Goal: Transaction & Acquisition: Book appointment/travel/reservation

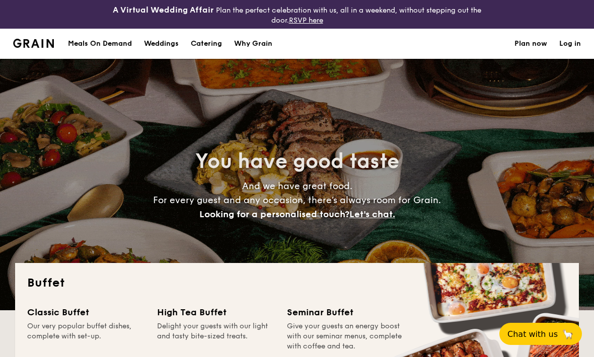
select select
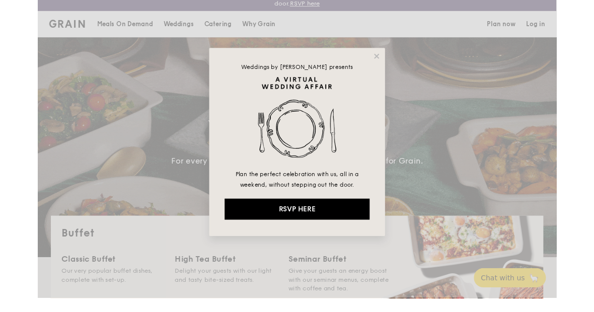
scroll to position [17, 0]
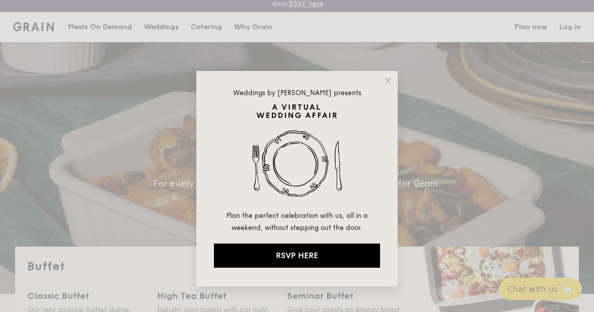
click at [381, 82] on div "Weddings by Grain presents Plan the perfect celebration with us, all in a weeke…" at bounding box center [296, 178] width 201 height 215
click at [388, 79] on icon at bounding box center [388, 80] width 6 height 6
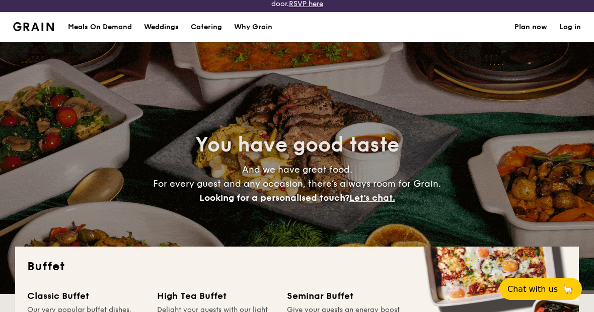
click at [382, 79] on div "You have good taste And we have great food. For every guest and any occasion, t…" at bounding box center [297, 168] width 564 height 252
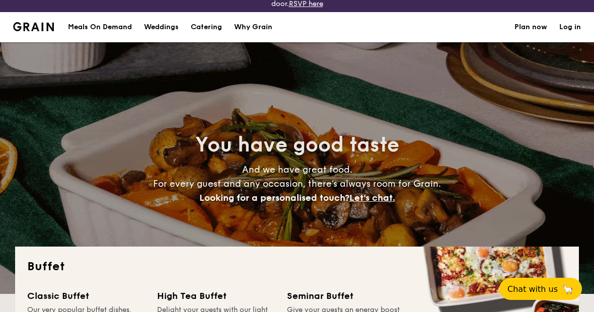
click at [90, 34] on div "Meals On Demand" at bounding box center [100, 27] width 64 height 30
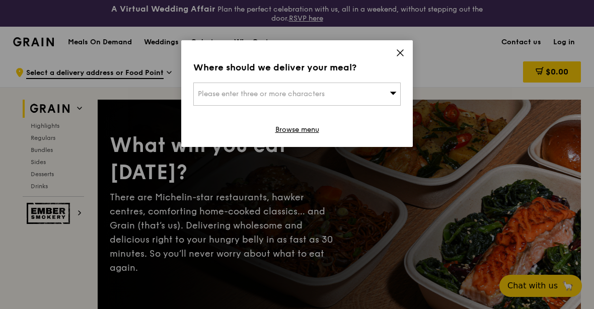
click at [369, 89] on div "Please enter three or more characters" at bounding box center [296, 94] width 207 height 23
click at [395, 59] on div "Where should we deliver your meal? Please enter three or more characters Please…" at bounding box center [296, 93] width 231 height 107
click at [397, 52] on icon at bounding box center [399, 52] width 9 height 9
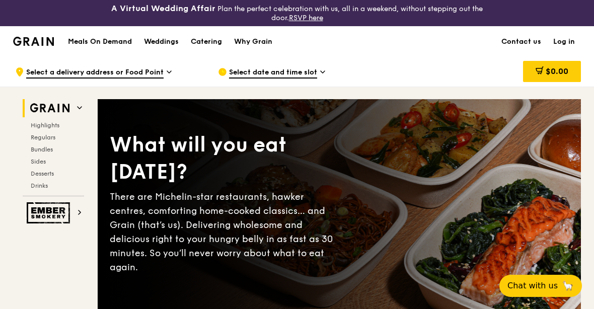
click at [40, 140] on span "Regulars" at bounding box center [43, 137] width 25 height 7
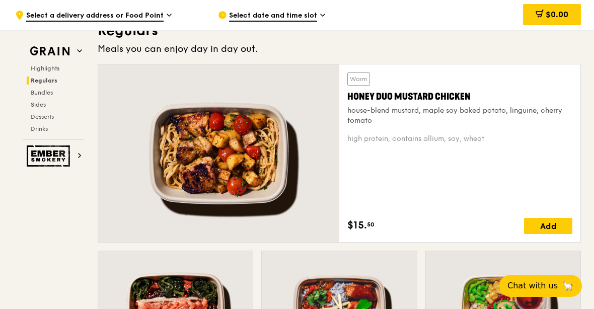
scroll to position [739, 0]
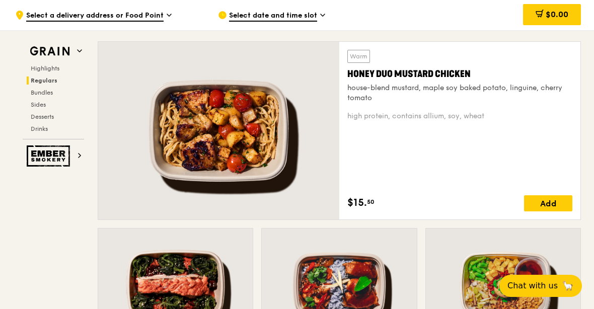
click at [38, 94] on span "Bundles" at bounding box center [42, 92] width 22 height 7
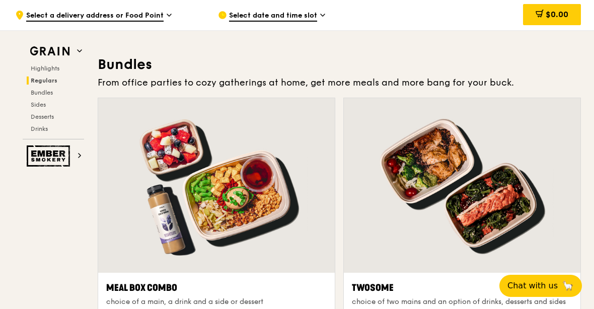
scroll to position [1486, 0]
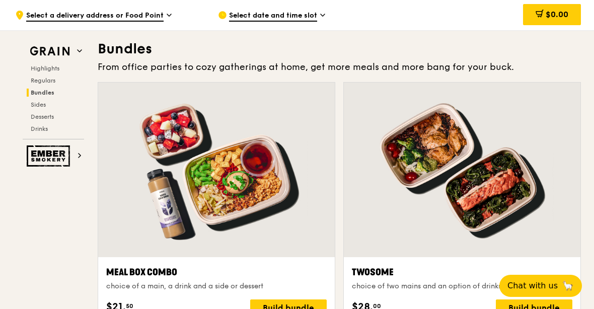
click at [37, 79] on span "Regulars" at bounding box center [43, 80] width 25 height 7
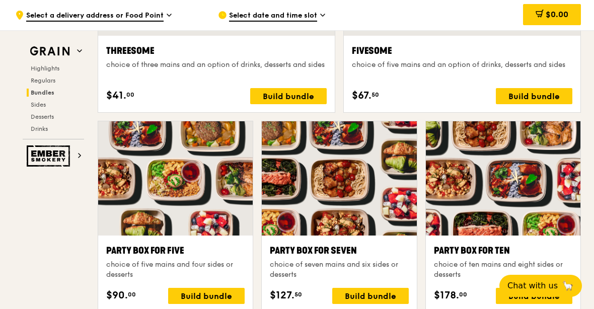
scroll to position [1960, 0]
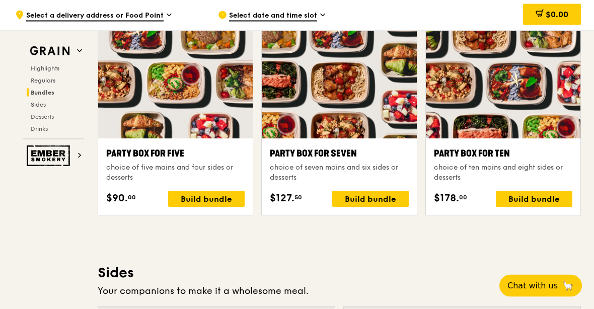
click at [380, 195] on div "Build bundle" at bounding box center [370, 199] width 76 height 16
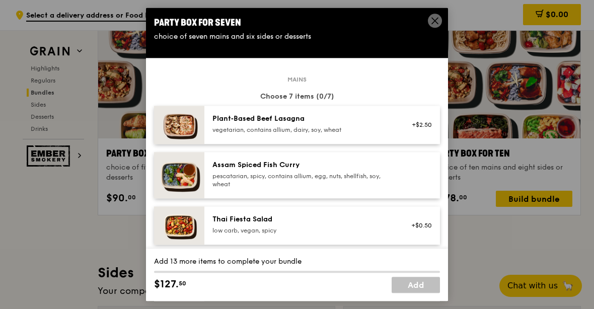
scroll to position [0, 0]
click at [355, 134] on div "Plant‑Based Beef Lasagna vegetarian, contains allium, dairy, soy, wheat" at bounding box center [302, 124] width 181 height 20
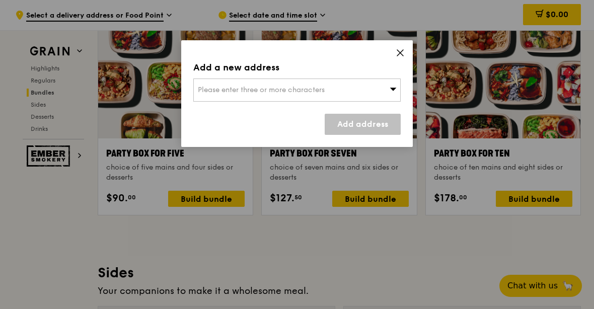
click at [376, 91] on div "Please enter three or more characters" at bounding box center [296, 89] width 207 height 23
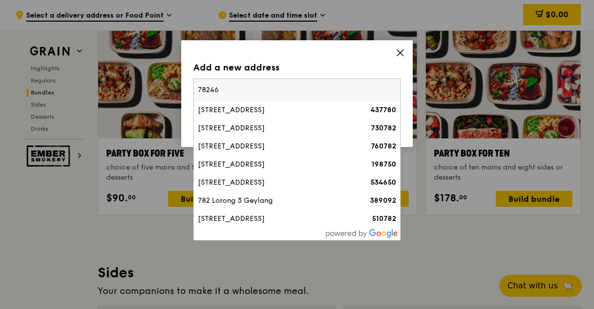
type input "782466"
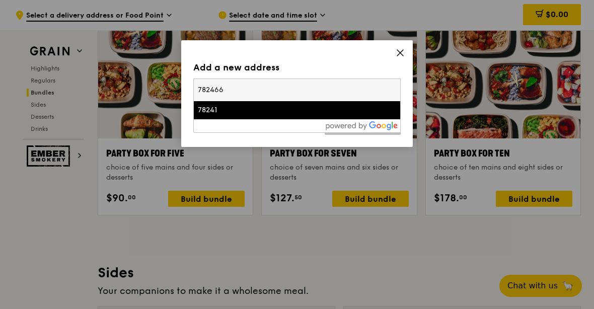
click at [210, 119] on li "78241" at bounding box center [297, 110] width 206 height 18
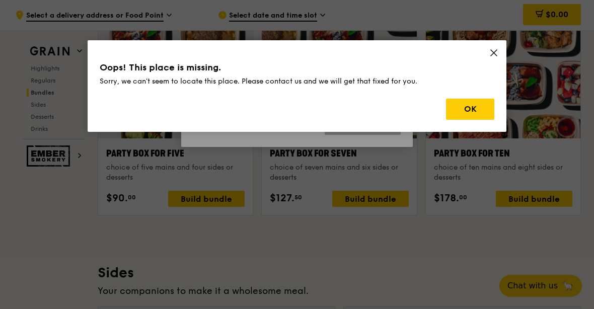
click at [476, 108] on button "OK" at bounding box center [470, 109] width 48 height 21
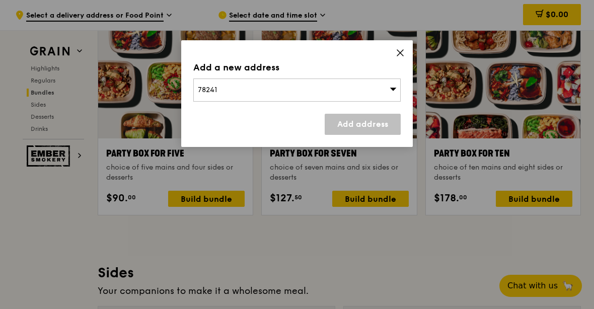
click at [357, 90] on div "78241" at bounding box center [296, 89] width 207 height 23
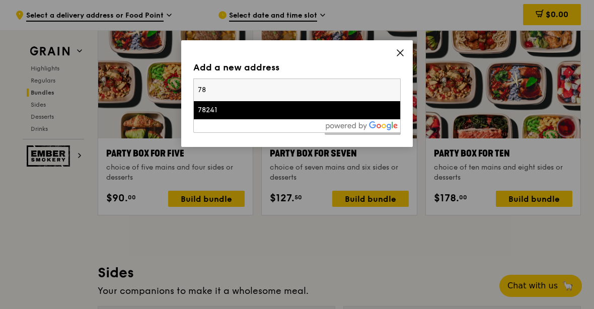
type input "7"
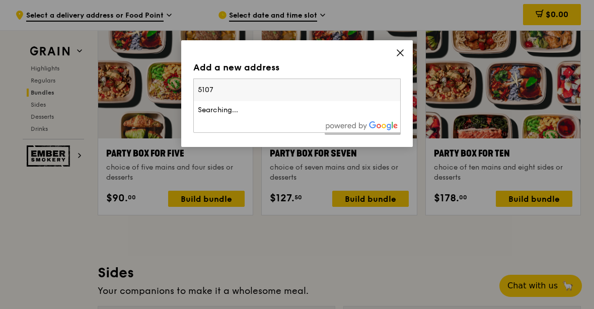
type input "51074"
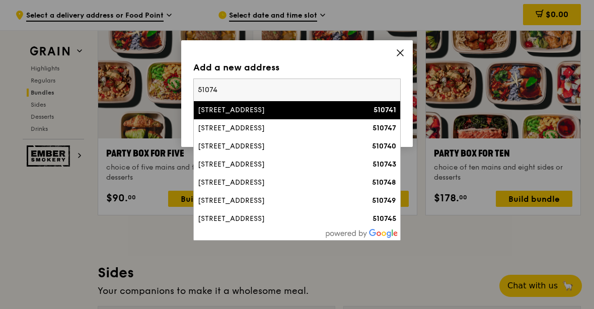
click at [352, 110] on div "510741" at bounding box center [372, 110] width 50 height 10
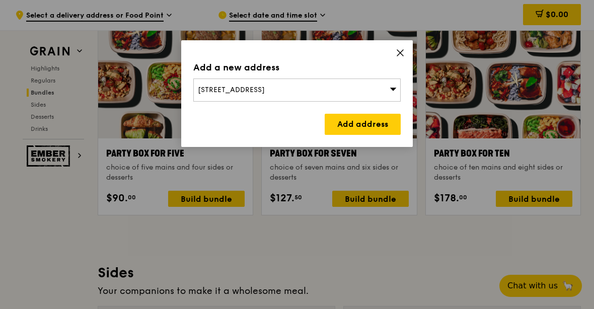
click at [385, 124] on link "Add address" at bounding box center [363, 124] width 76 height 21
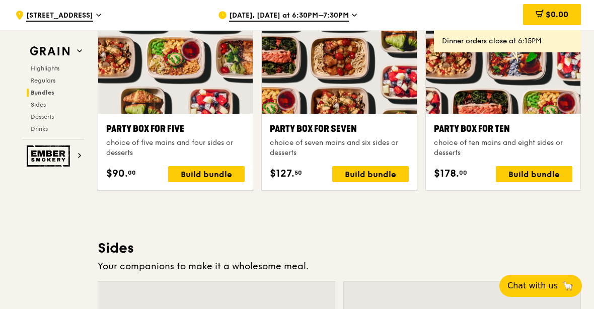
scroll to position [2081, 0]
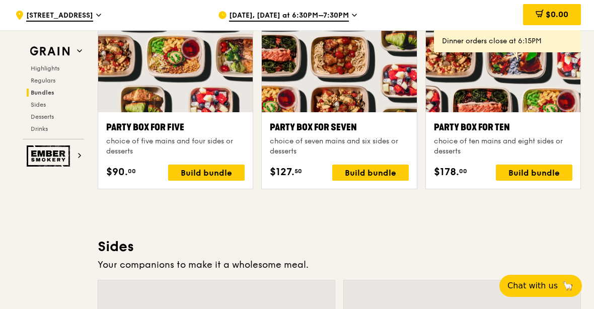
click at [373, 173] on div "Build bundle" at bounding box center [370, 173] width 76 height 16
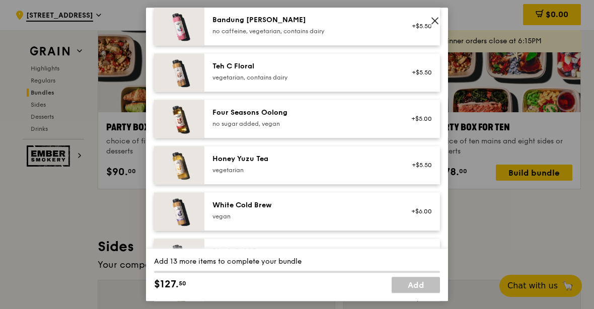
scroll to position [1243, 0]
click at [427, 19] on div "+$5.50" at bounding box center [418, 26] width 39 height 22
click at [433, 19] on icon at bounding box center [434, 20] width 9 height 9
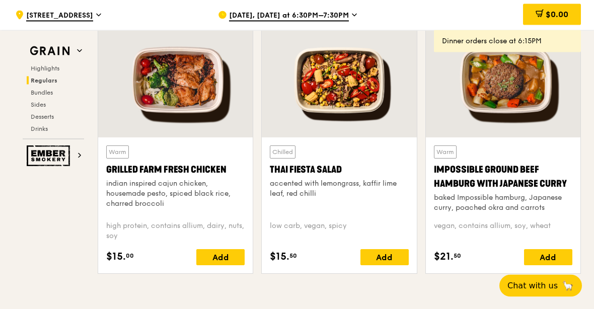
scroll to position [1204, 0]
click at [514, 198] on div "baked Impossible hamburg, Japanese curry, poached okra and carrots" at bounding box center [503, 203] width 138 height 20
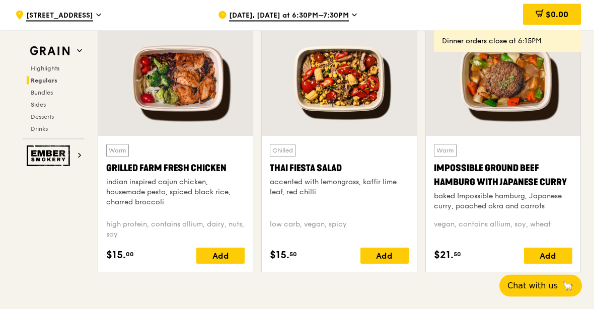
click at [523, 189] on div "Impossible Ground Beef Hamburg with Japanese Curry" at bounding box center [503, 176] width 138 height 28
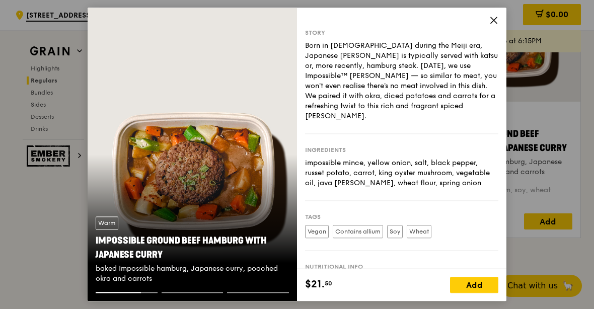
scroll to position [1240, 0]
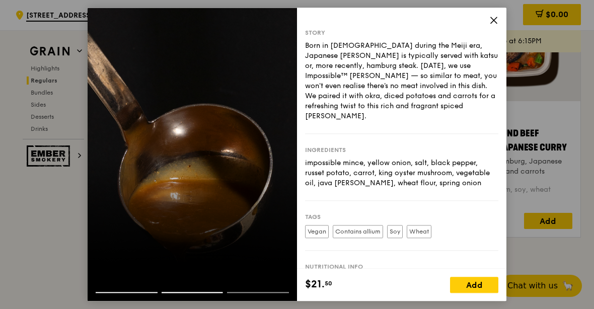
click at [472, 293] on div "Add" at bounding box center [474, 285] width 48 height 16
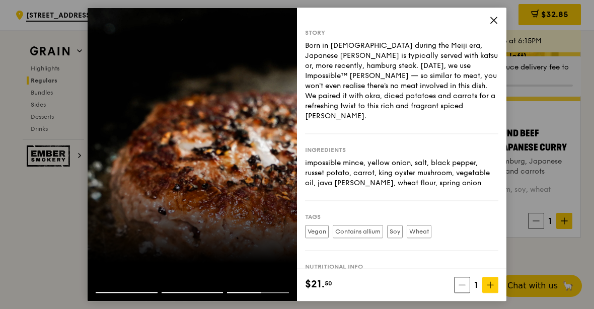
click at [494, 293] on span at bounding box center [490, 285] width 16 height 16
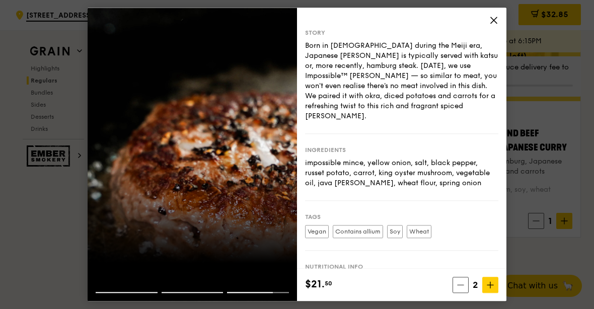
click at [491, 289] on icon at bounding box center [490, 285] width 7 height 7
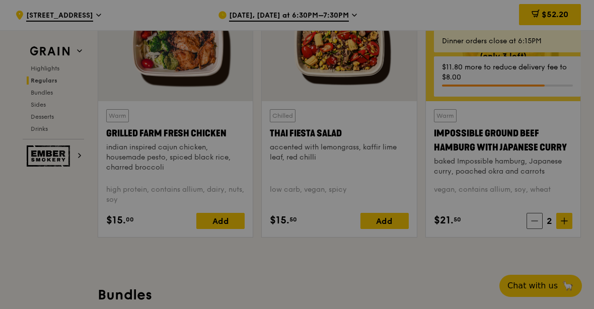
click at [544, 300] on div at bounding box center [297, 154] width 594 height 309
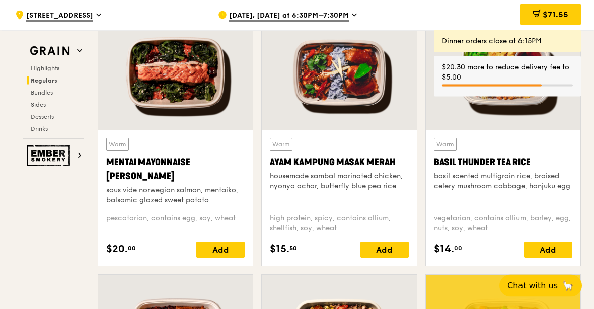
scroll to position [951, 0]
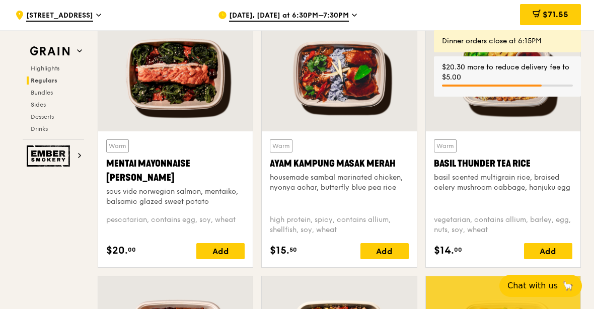
click at [548, 106] on div at bounding box center [503, 74] width 154 height 114
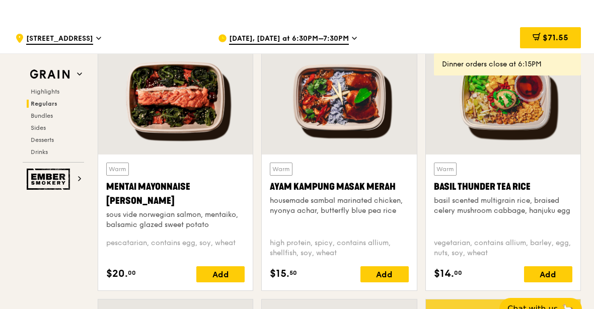
scroll to position [927, 0]
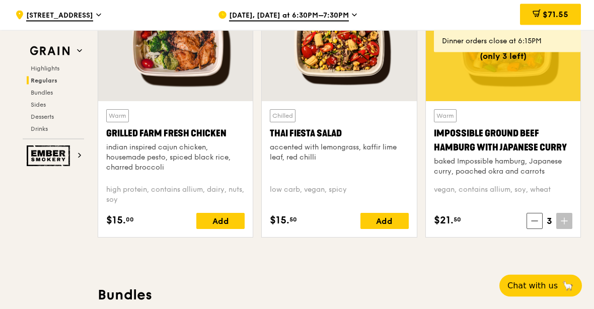
click at [502, 141] on div "Impossible Ground Beef Hamburg with Japanese Curry" at bounding box center [503, 141] width 138 height 28
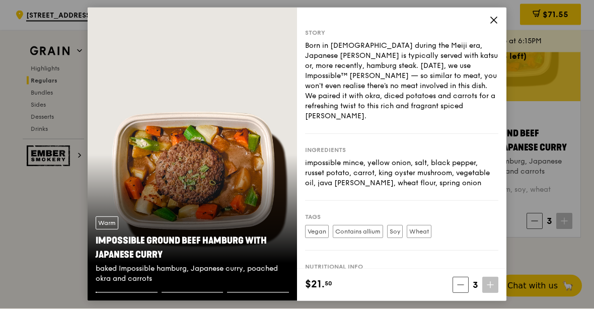
scroll to position [1240, 0]
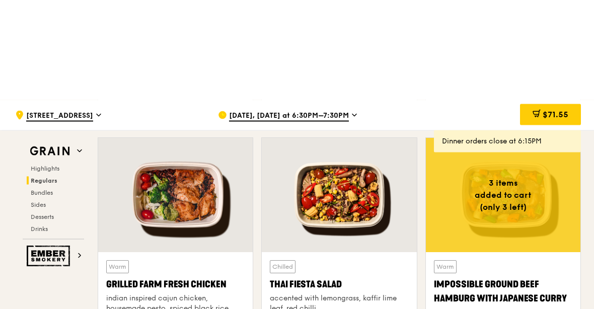
scroll to position [1088, 0]
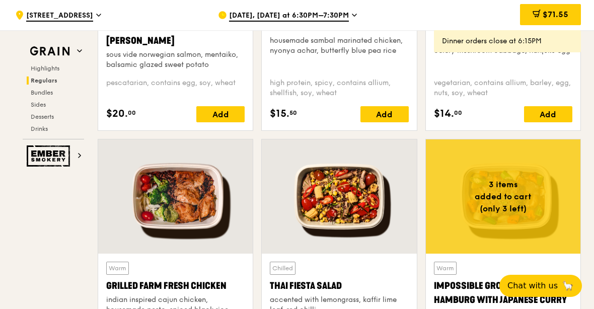
click at [542, 112] on div "Add" at bounding box center [548, 114] width 48 height 16
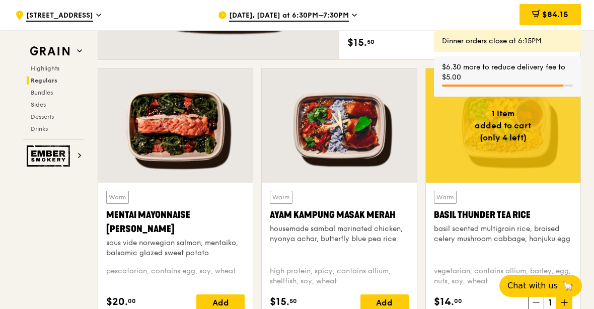
scroll to position [896, 0]
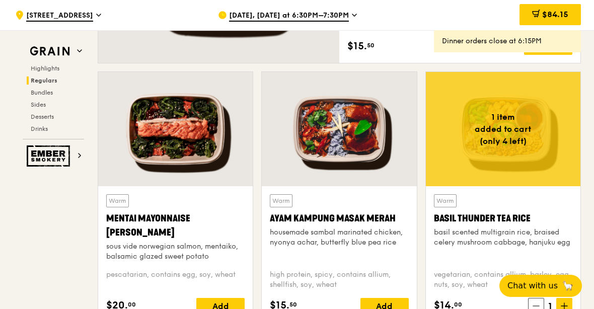
click at [534, 304] on icon at bounding box center [535, 305] width 7 height 7
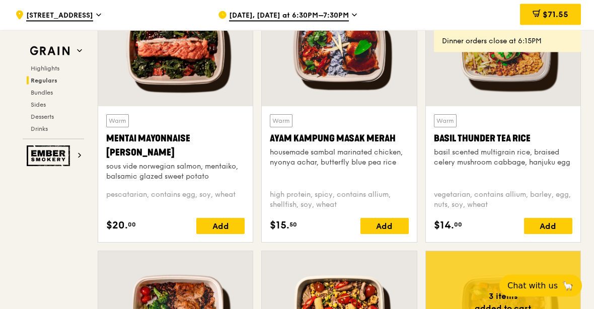
scroll to position [975, 0]
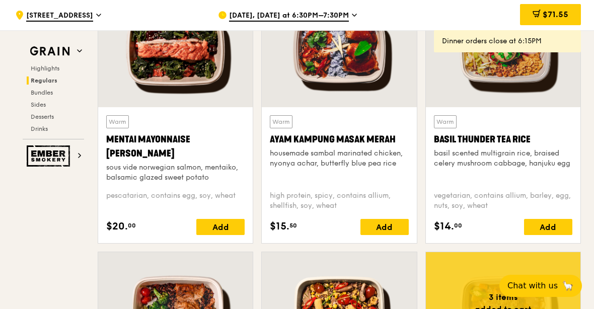
click at [343, 19] on span "Sep 27, Today at 6:30PM–7:30PM" at bounding box center [289, 16] width 120 height 11
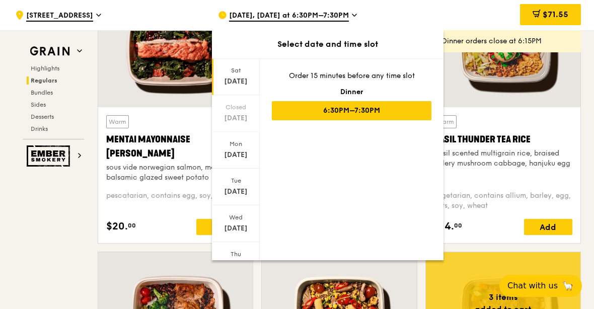
scroll to position [26, 0]
click at [238, 82] on div "Oct 4" at bounding box center [235, 82] width 45 height 10
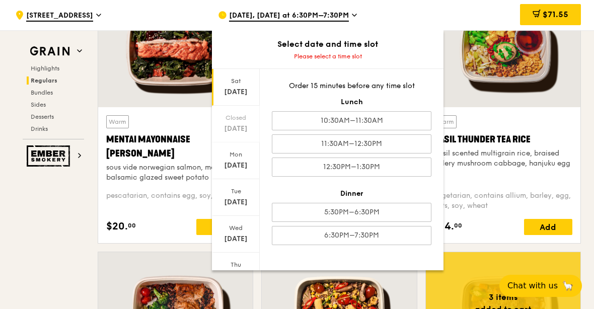
click at [386, 119] on div "10:30AM–11:30AM" at bounding box center [352, 120] width 160 height 19
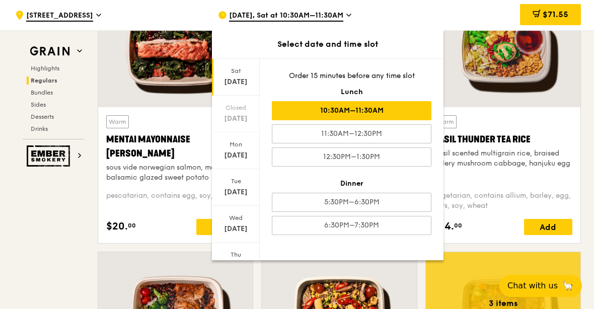
click at [129, 88] on div at bounding box center [175, 50] width 154 height 114
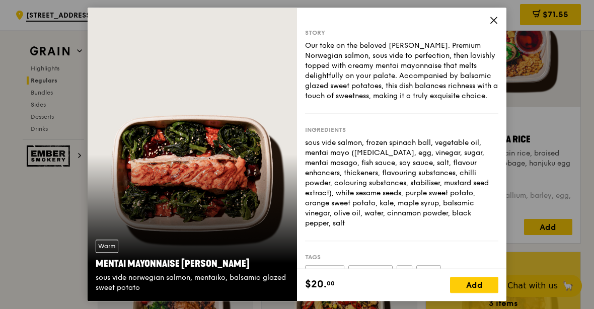
click at [495, 23] on icon at bounding box center [494, 20] width 6 height 6
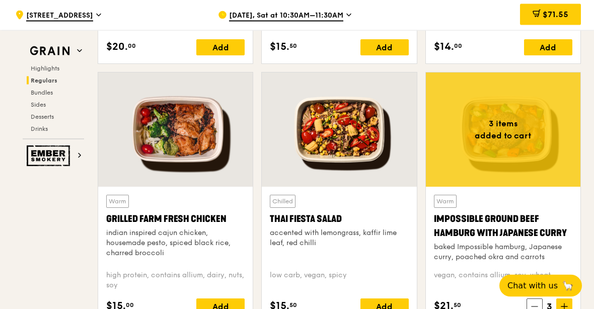
click at [567, 306] on icon at bounding box center [564, 306] width 7 height 7
click at [567, 304] on icon at bounding box center [564, 306] width 7 height 7
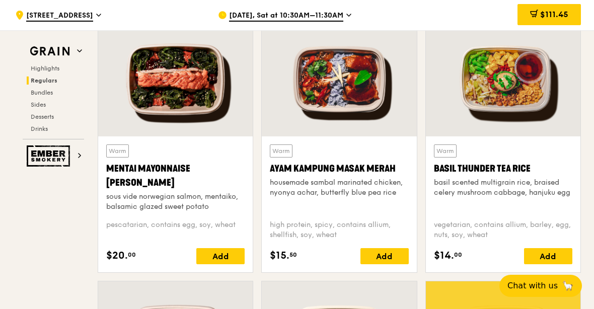
scroll to position [945, 0]
click at [528, 99] on div at bounding box center [503, 80] width 154 height 114
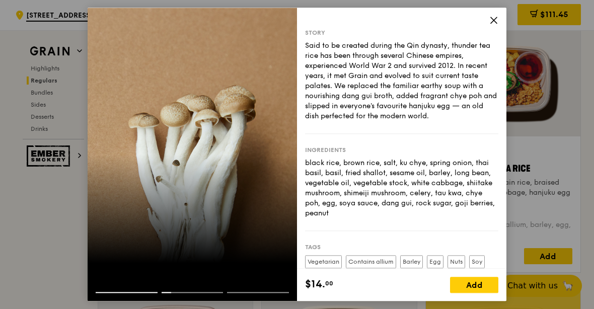
click at [490, 21] on icon at bounding box center [493, 20] width 9 height 9
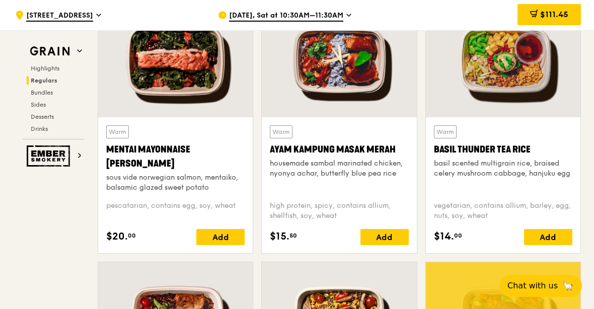
scroll to position [966, 0]
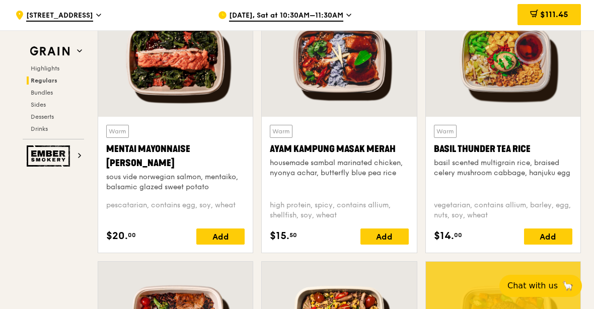
click at [552, 237] on div "Add" at bounding box center [548, 236] width 48 height 16
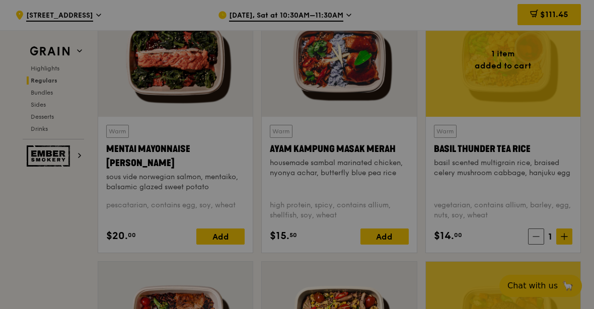
click at [563, 237] on div at bounding box center [297, 154] width 594 height 309
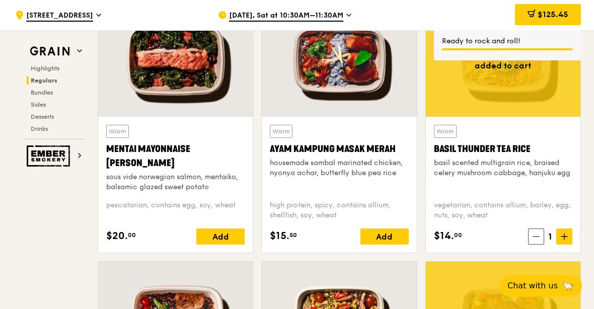
click at [565, 236] on icon at bounding box center [564, 236] width 7 height 7
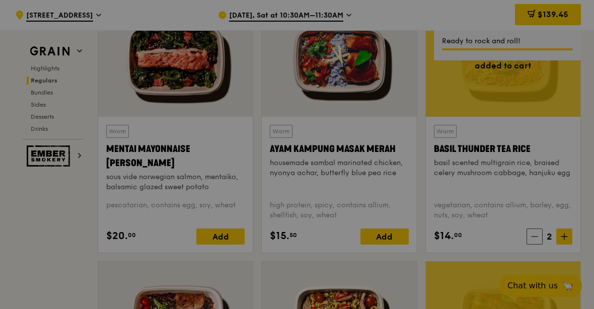
click at [565, 236] on div at bounding box center [297, 154] width 594 height 309
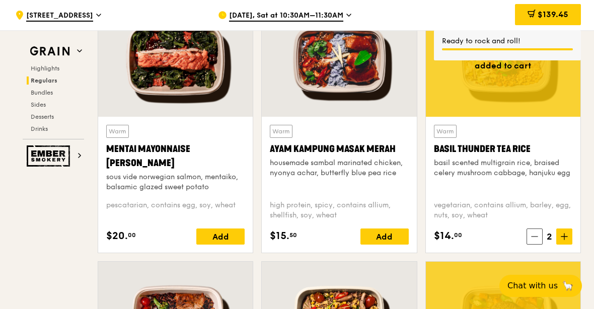
click at [568, 237] on span at bounding box center [564, 236] width 16 height 16
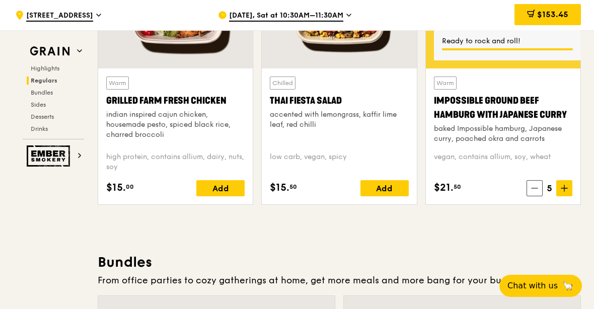
scroll to position [1272, 0]
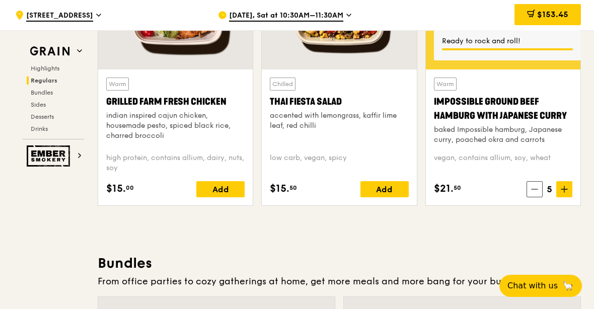
click at [534, 194] on span at bounding box center [534, 189] width 16 height 16
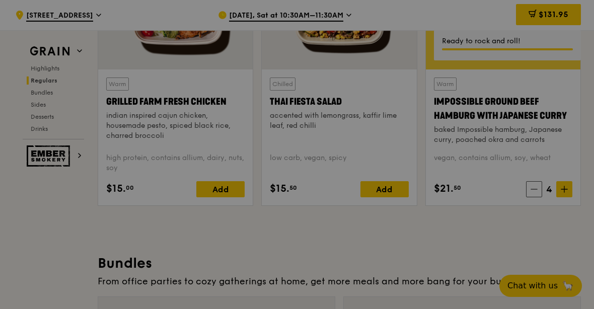
click at [563, 189] on div at bounding box center [297, 154] width 594 height 309
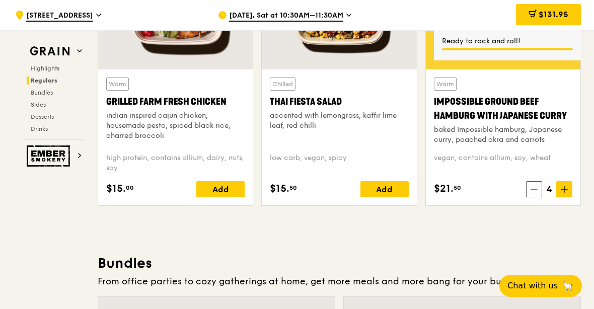
click at [559, 193] on span at bounding box center [564, 189] width 16 height 16
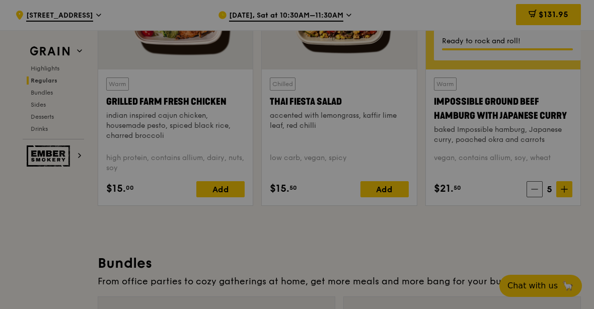
click at [565, 189] on div at bounding box center [297, 154] width 594 height 309
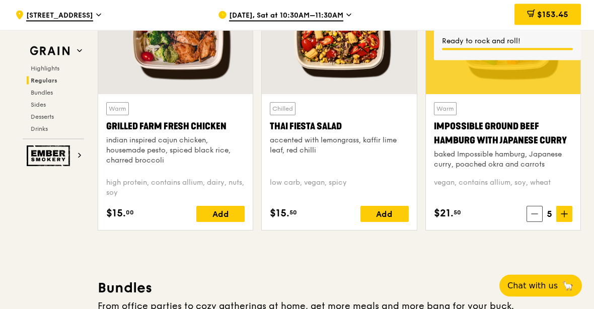
click at [558, 215] on span at bounding box center [564, 214] width 16 height 16
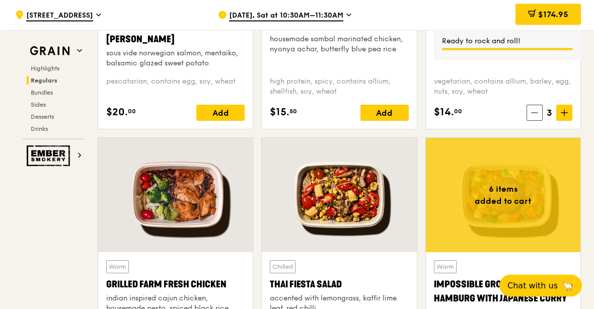
scroll to position [1084, 0]
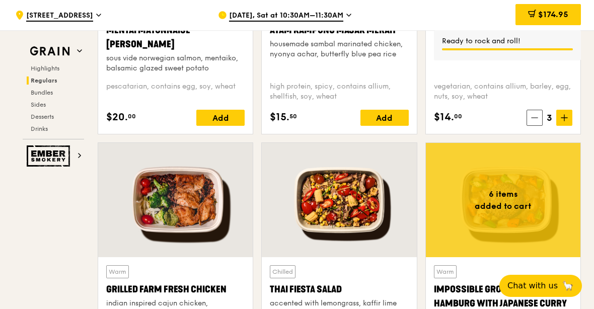
click at [536, 120] on icon at bounding box center [534, 117] width 7 height 7
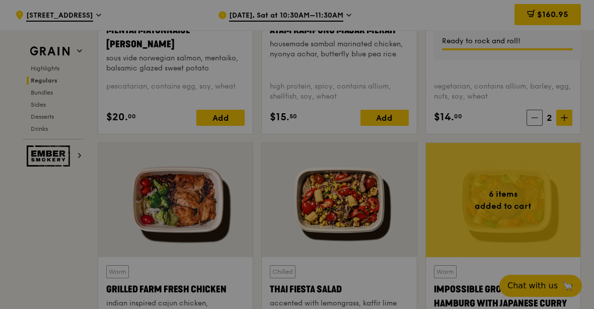
click at [534, 122] on div at bounding box center [297, 154] width 594 height 309
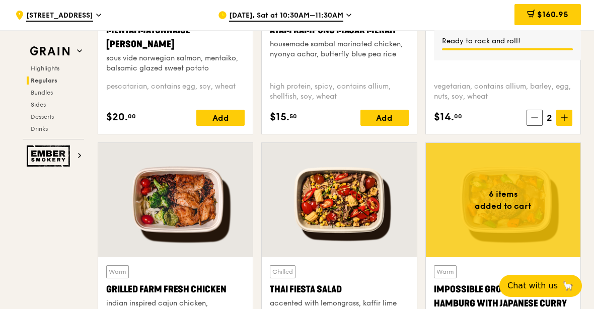
click at [533, 121] on icon at bounding box center [534, 117] width 7 height 7
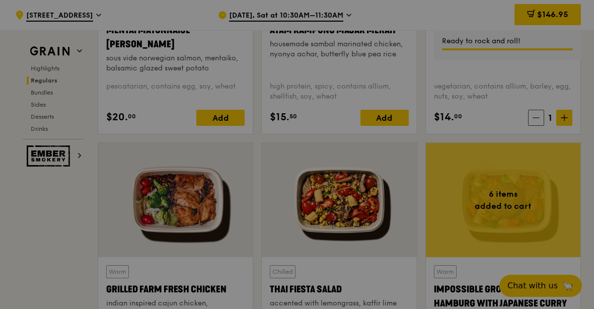
click at [533, 122] on div at bounding box center [297, 154] width 594 height 309
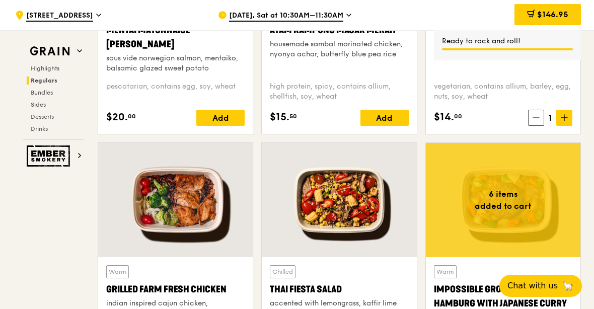
click at [534, 119] on icon at bounding box center [535, 117] width 7 height 7
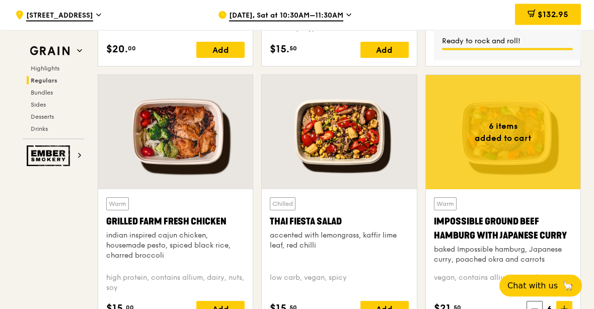
scroll to position [1152, 0]
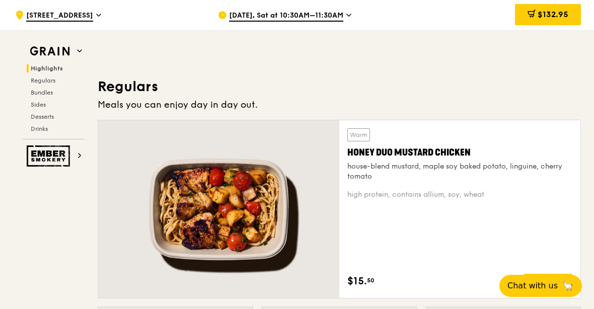
click at [72, 53] on img at bounding box center [50, 51] width 46 height 18
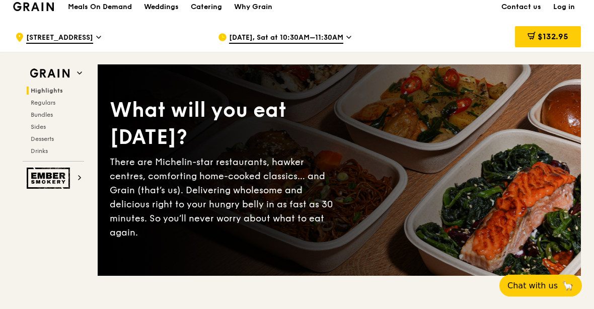
scroll to position [0, 0]
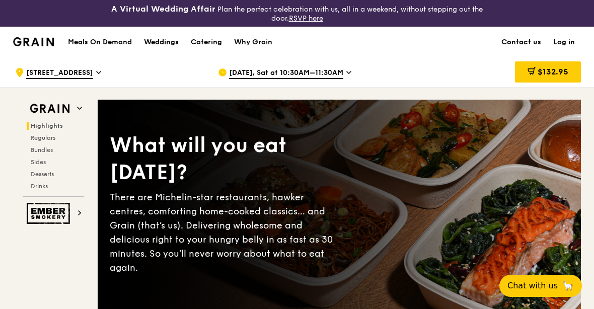
click at [201, 45] on div "Catering" at bounding box center [206, 42] width 31 height 30
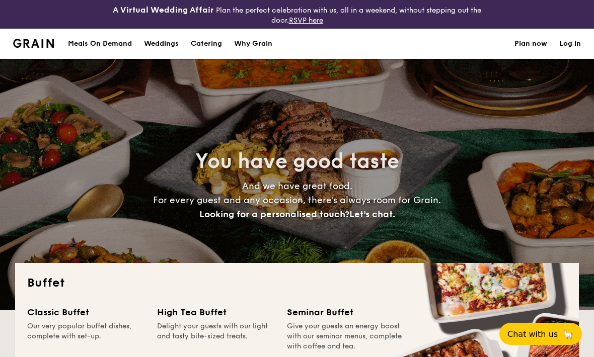
select select
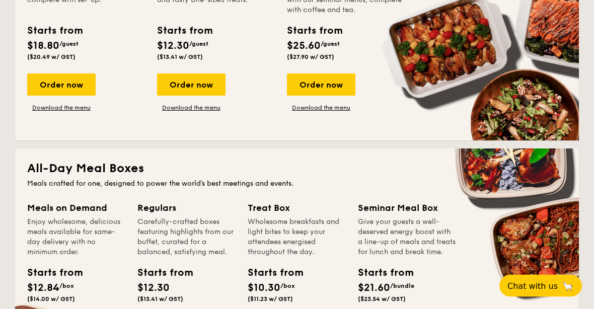
scroll to position [338, 0]
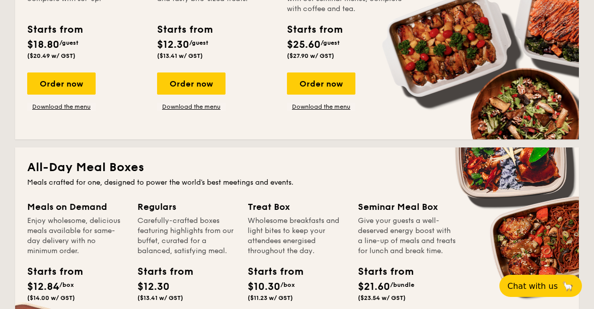
click at [56, 84] on div "Order now" at bounding box center [61, 83] width 68 height 22
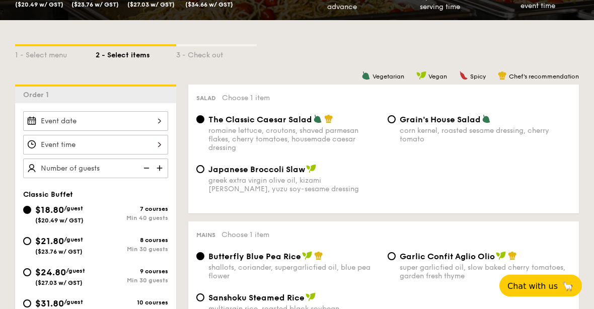
scroll to position [228, 0]
click at [82, 116] on div at bounding box center [95, 121] width 145 height 20
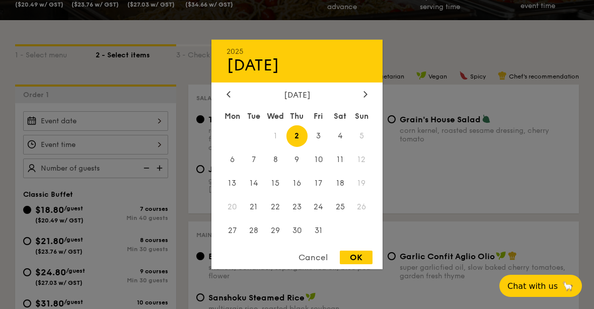
click at [345, 147] on span "4" at bounding box center [340, 136] width 22 height 22
click at [357, 264] on div "OK" at bounding box center [356, 258] width 33 height 14
type input "Oct 04, 2025"
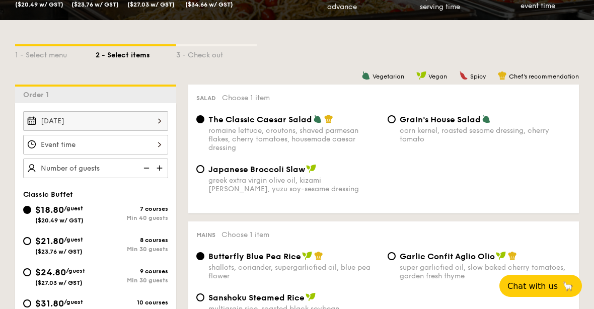
click at [71, 144] on div at bounding box center [95, 145] width 145 height 20
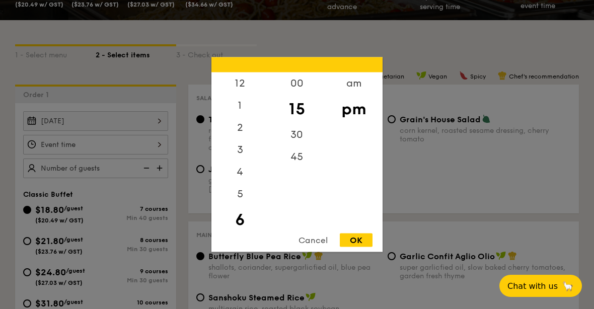
scroll to position [0, 0]
click at [298, 95] on div "00" at bounding box center [296, 83] width 57 height 22
click at [241, 226] on div "11" at bounding box center [239, 215] width 57 height 22
click at [299, 146] on div "30" at bounding box center [296, 135] width 57 height 22
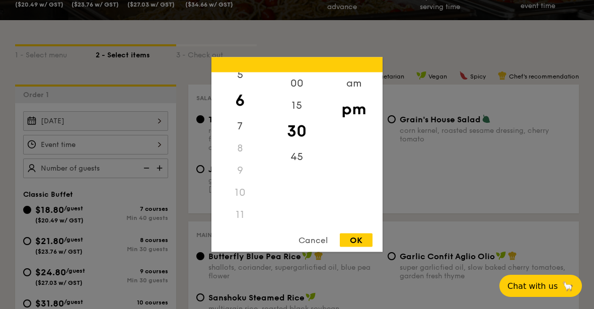
click at [241, 226] on div "11" at bounding box center [239, 215] width 57 height 22
click at [350, 95] on div "am" at bounding box center [353, 83] width 57 height 22
click at [243, 226] on div "11" at bounding box center [239, 215] width 57 height 22
click at [357, 247] on div "OK" at bounding box center [356, 240] width 33 height 14
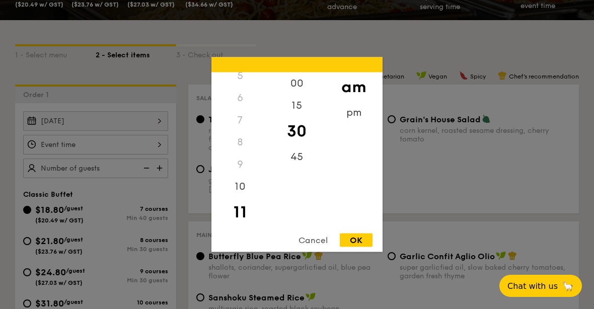
type input "11:30AM"
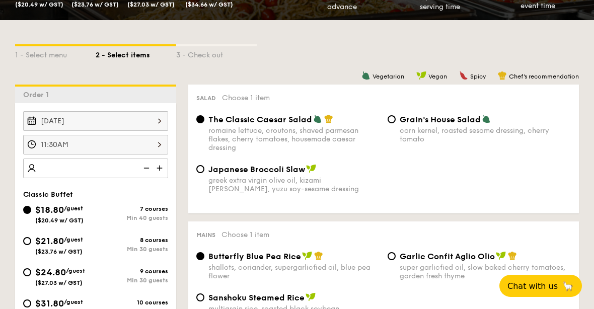
click at [164, 162] on img at bounding box center [160, 167] width 15 height 19
click at [154, 171] on img at bounding box center [160, 167] width 15 height 19
click at [152, 171] on img at bounding box center [145, 167] width 15 height 19
type input "40 guests"
click at [145, 169] on img at bounding box center [145, 167] width 15 height 19
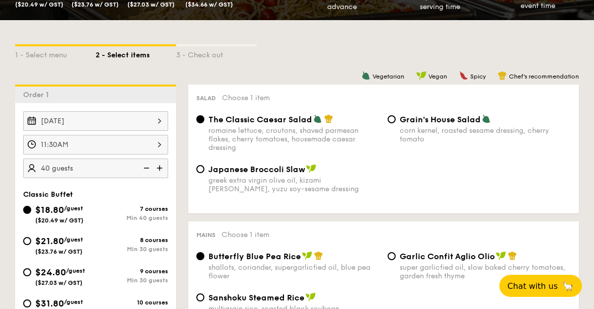
click at [142, 169] on img at bounding box center [145, 167] width 15 height 19
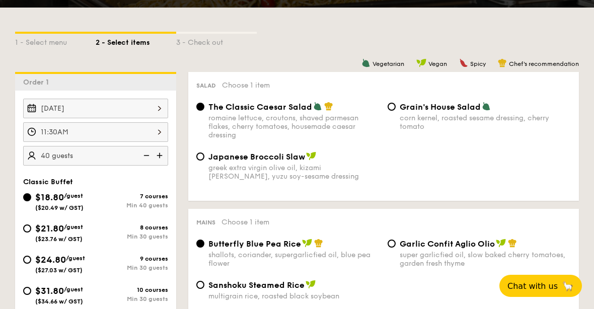
scroll to position [242, 0]
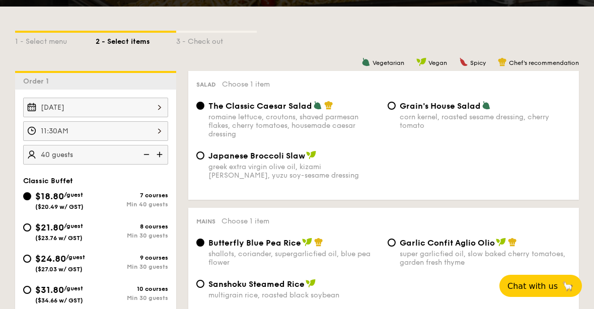
click at [39, 223] on span "$21.80" at bounding box center [49, 227] width 29 height 11
click at [31, 223] on input "$21.80 /guest ($23.76 w/ GST) 8 courses Min 30 guests" at bounding box center [27, 227] width 8 height 8
radio input "true"
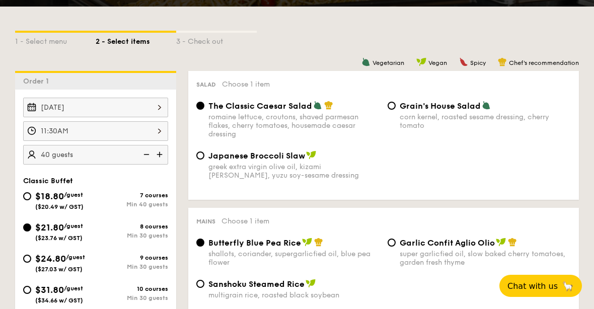
radio input "true"
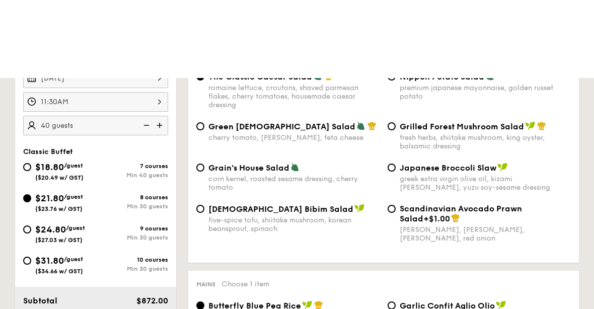
scroll to position [271, 0]
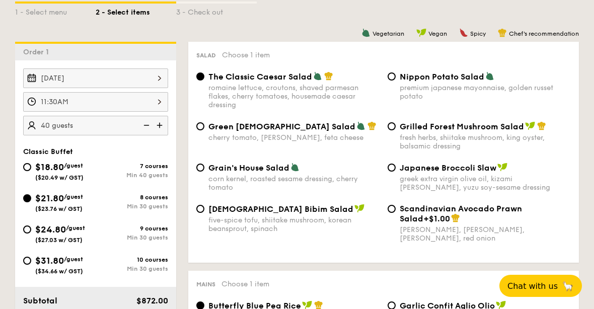
click at [51, 158] on div "Classic Buffet $18.80 /guest ($20.49 w/ GST) 7 courses Min 40 guests $21.80 /gu…" at bounding box center [95, 215] width 145 height 137
click at [40, 175] on span "($20.49 w/ GST)" at bounding box center [59, 177] width 48 height 7
click at [31, 171] on input "$18.80 /guest ($20.49 w/ GST) 7 courses Min 40 guests" at bounding box center [27, 167] width 8 height 8
radio input "true"
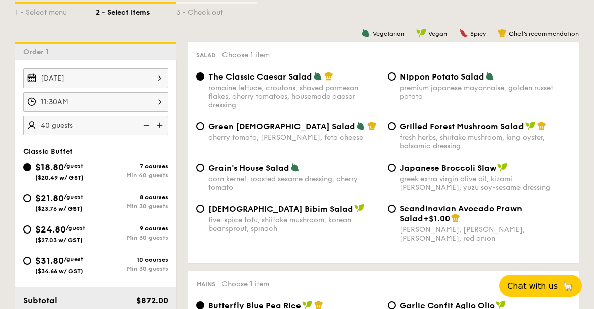
radio input "true"
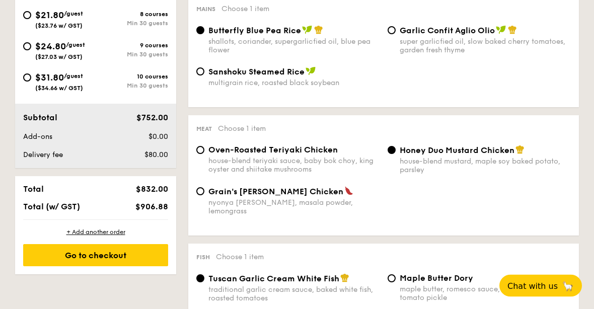
scroll to position [454, 0]
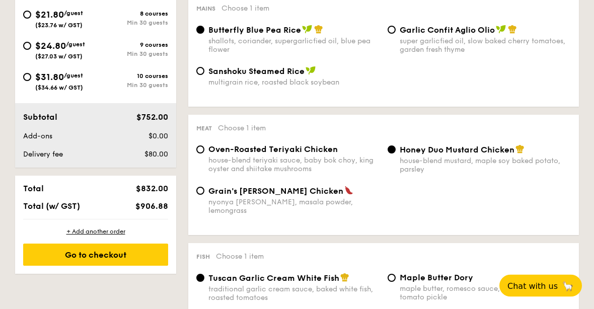
click at [299, 163] on div "house-blend teriyaki sauce, baby bok choy, king oyster and shiitake mushrooms" at bounding box center [293, 164] width 171 height 17
click at [204, 154] on input "Oven-Roasted Teriyaki Chicken house-blend teriyaki sauce, baby bok choy, king o…" at bounding box center [200, 150] width 8 height 8
radio input "true"
click at [417, 174] on div "house-blend mustard, maple soy baked potato, parsley" at bounding box center [485, 165] width 171 height 17
click at [395, 154] on input "Honey Duo Mustard Chicken house-blend mustard, maple soy baked potato, parsley" at bounding box center [391, 150] width 8 height 8
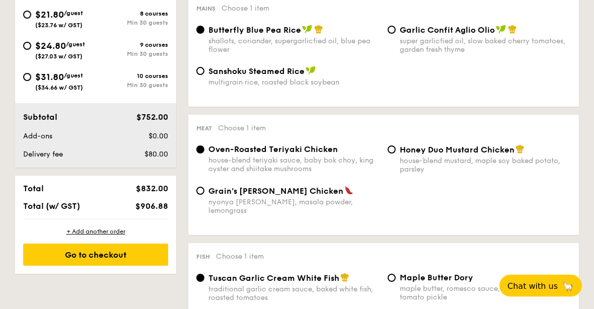
radio input "true"
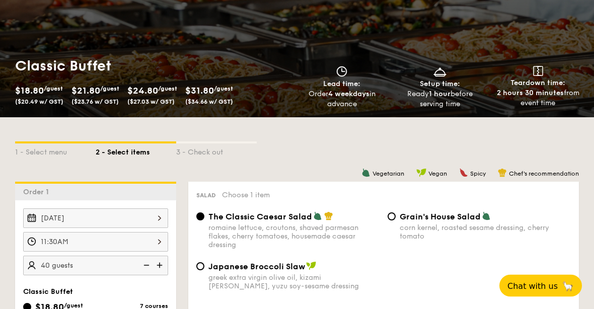
scroll to position [152, 0]
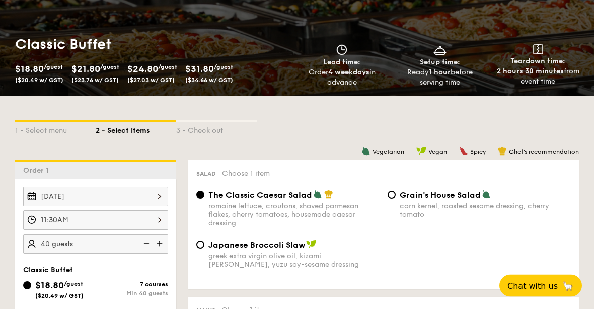
click at [152, 236] on img at bounding box center [145, 243] width 15 height 19
click at [150, 220] on div "11:30AM" at bounding box center [95, 221] width 145 height 20
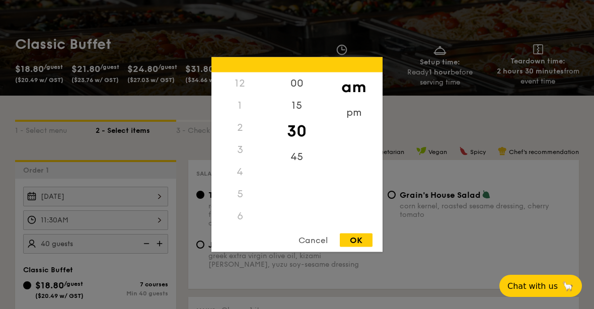
scroll to position [125, 0]
click at [295, 168] on div "45" at bounding box center [296, 157] width 57 height 22
click at [362, 247] on div "OK" at bounding box center [356, 240] width 33 height 14
type input "11:45AM"
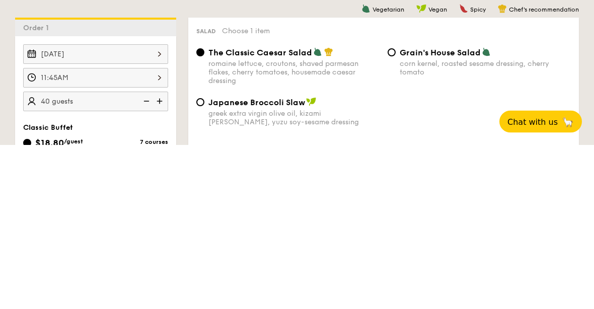
scroll to position [357, 0]
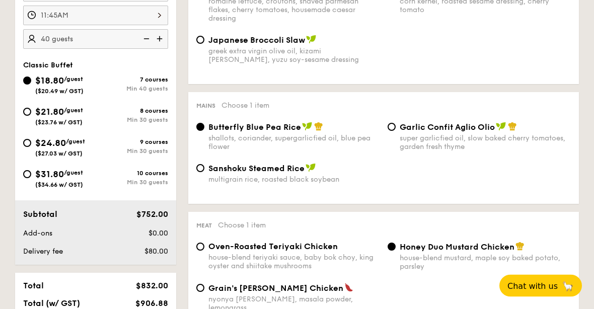
click at [30, 115] on input "$21.80 /guest ($23.76 w/ GST) 8 courses Min 30 guests" at bounding box center [27, 112] width 8 height 8
radio input "true"
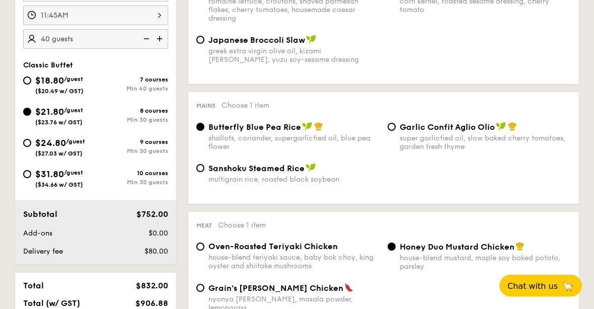
radio input "true"
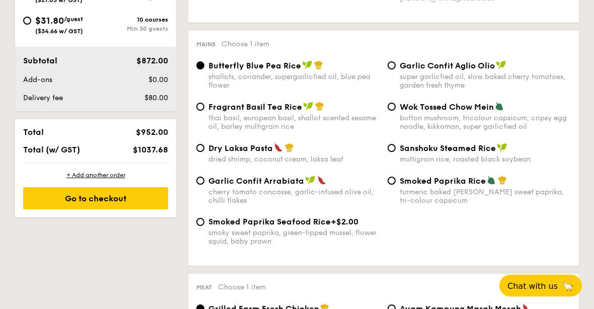
scroll to position [511, 0]
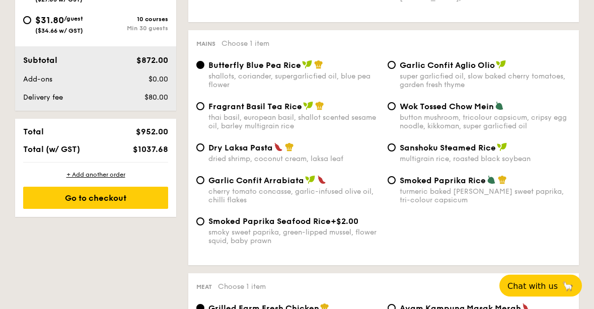
click at [500, 199] on div "turmeric baked rice, smokey sweet paprika, tri-colour capsicum" at bounding box center [485, 196] width 171 height 17
click at [395, 185] on input "Smoked Paprika Rice turmeric baked rice, smokey sweet paprika, tri-colour capsi…" at bounding box center [391, 181] width 8 height 8
radio input "true"
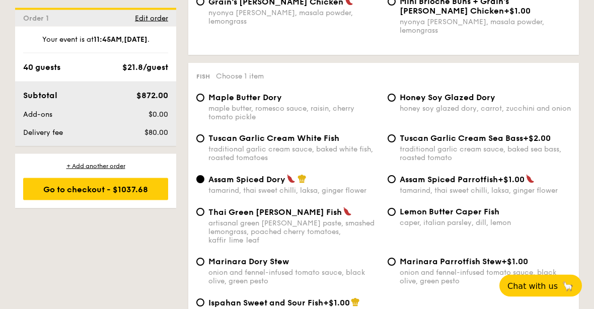
scroll to position [1006, 0]
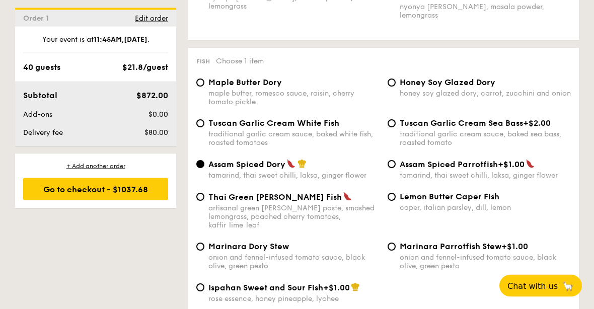
click at [360, 141] on div "traditional garlic cream sauce, baked white fish, roasted tomatoes" at bounding box center [293, 138] width 171 height 17
click at [204, 128] on input "Tuscan Garlic Cream White Fish traditional garlic cream sauce, baked white fish…" at bounding box center [200, 124] width 8 height 8
radio input "true"
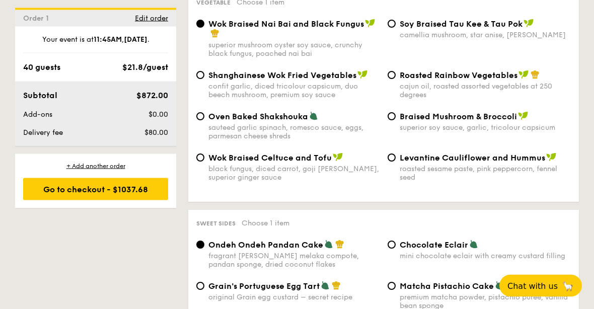
scroll to position [1349, 0]
click at [514, 97] on div "cajun oil, roasted assorted vegetables at 250 degrees" at bounding box center [485, 90] width 171 height 17
click at [395, 79] on input "Roasted Rainbow Vegetables cajun oil, roasted assorted vegetables at 250 degrees" at bounding box center [391, 75] width 8 height 8
radio input "true"
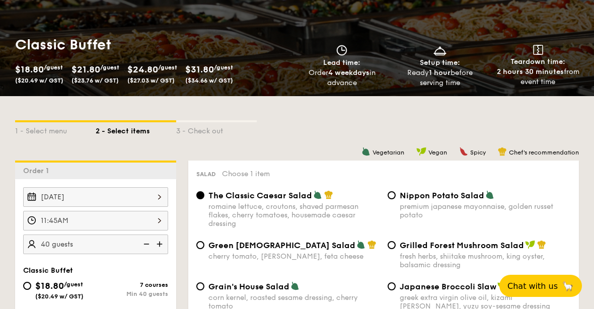
scroll to position [286, 0]
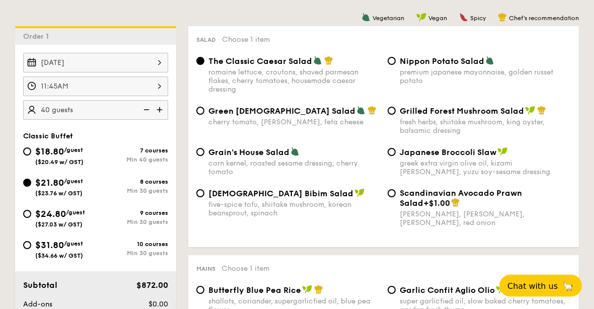
click at [85, 216] on span "/guest" at bounding box center [75, 212] width 19 height 7
click at [31, 218] on input "$24.80 /guest ($27.03 w/ GST) 9 courses Min 30 guests" at bounding box center [27, 214] width 8 height 8
radio input "true"
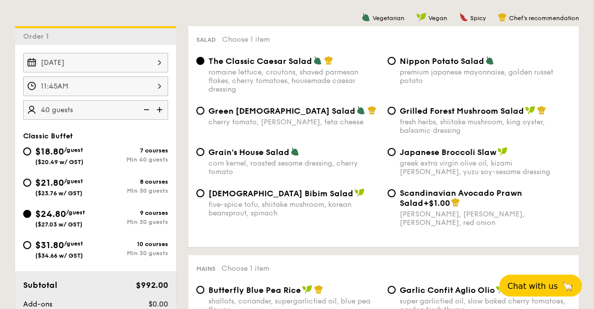
radio input "true"
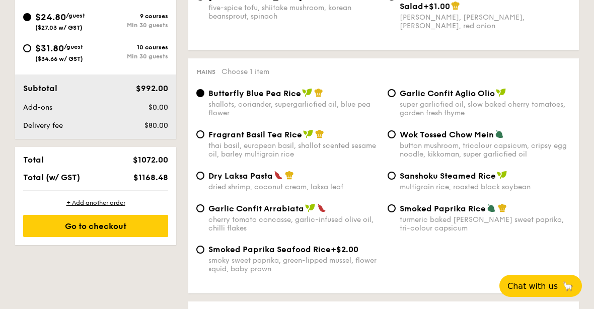
scroll to position [0, 0]
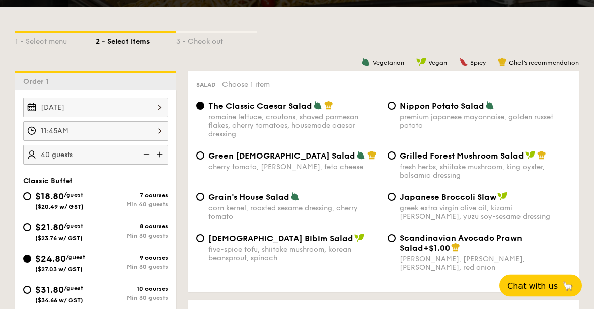
click at [45, 201] on span "$18.80" at bounding box center [49, 196] width 29 height 11
click at [31, 201] on input "$18.80 /guest ($20.49 w/ GST) 7 courses Min 40 guests" at bounding box center [27, 197] width 8 height 8
radio input "true"
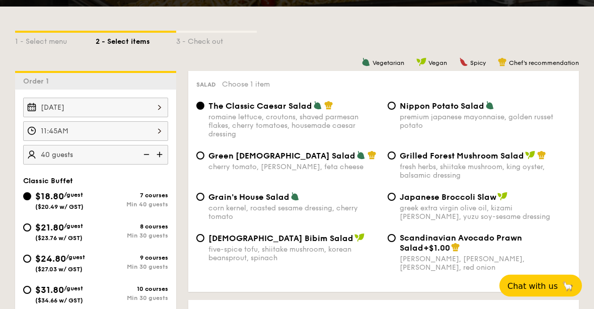
radio input "true"
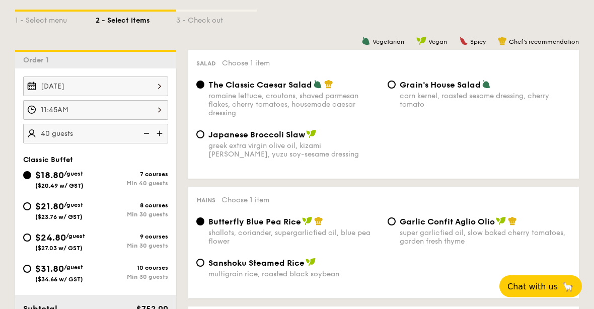
scroll to position [241, 0]
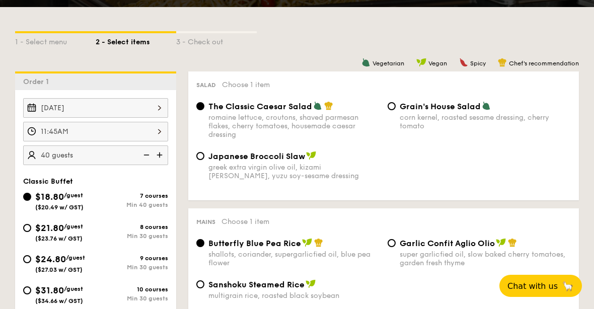
click at [40, 228] on span "$21.80" at bounding box center [49, 227] width 29 height 11
click at [31, 228] on input "$21.80 /guest ($23.76 w/ GST) 8 courses Min 30 guests" at bounding box center [27, 228] width 8 height 8
radio input "true"
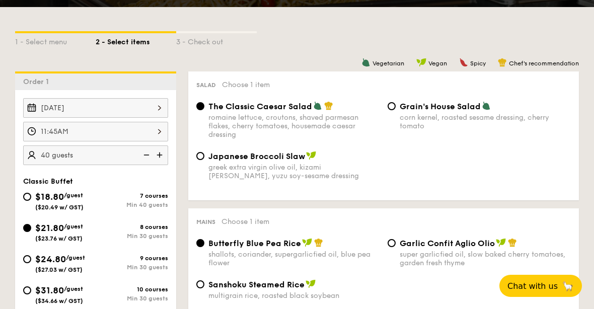
radio input "true"
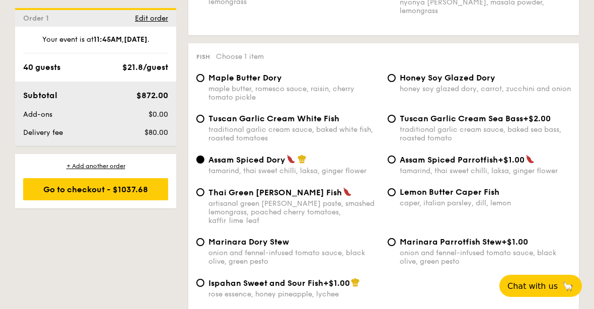
scroll to position [1005, 0]
